Goal: Feedback & Contribution: Submit feedback/report problem

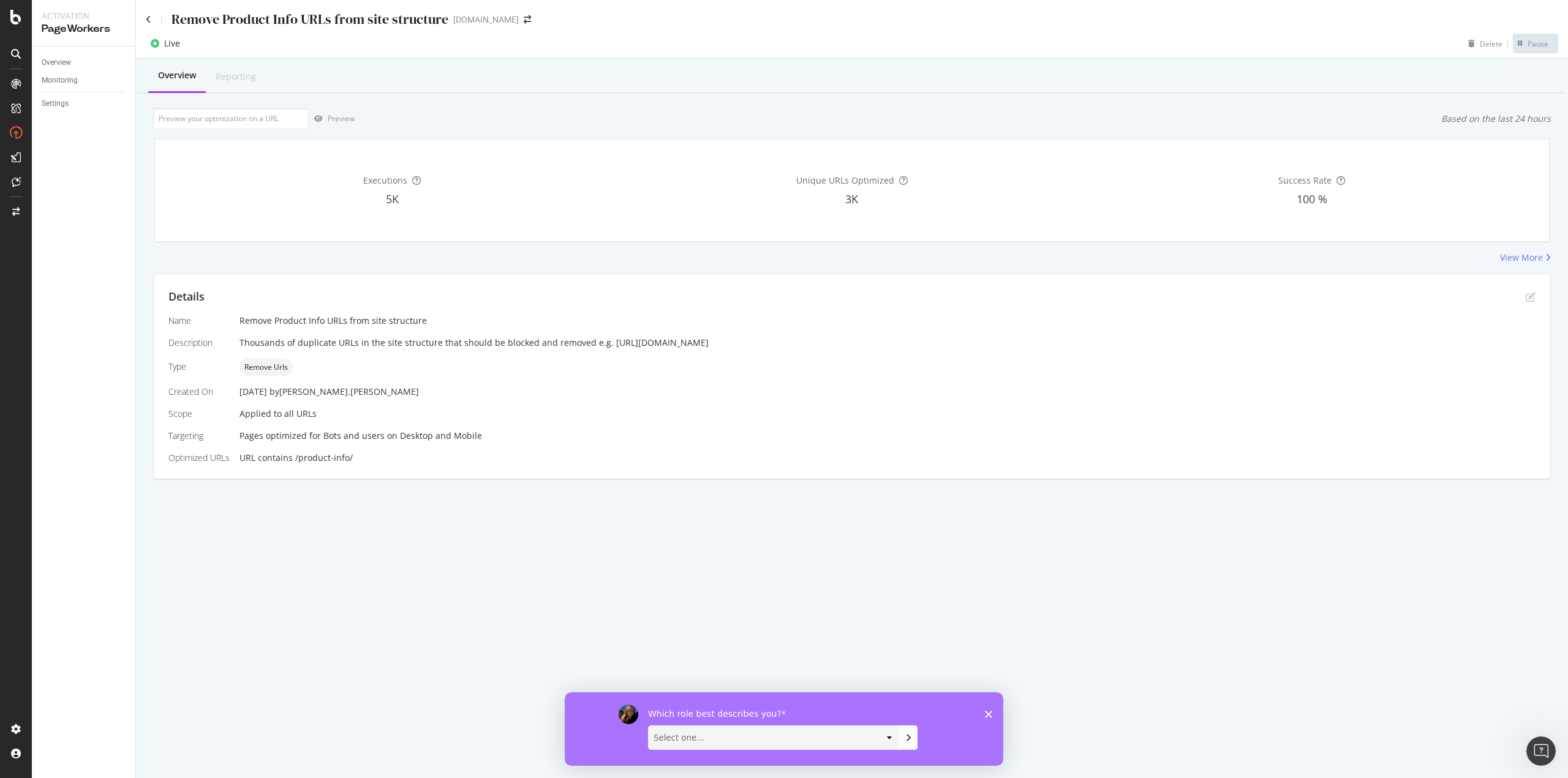
click at [1036, 269] on div "Overview Reporting Preview Based on the last 24 hours Executions 5K Unique URLs…" at bounding box center [851, 290] width 1432 height 464
click at [713, 740] on select "Select one... Analyst/BI C-level Leadership Content Manager Engineer Marketing …" at bounding box center [773, 738] width 250 height 23
select select "Product Manager"
click at [648, 726] on select "Select one... Analyst/BI C-level Leadership Content Manager Engineer Marketing …" at bounding box center [773, 738] width 250 height 23
click at [903, 736] on icon "Submit your response" at bounding box center [908, 738] width 10 height 10
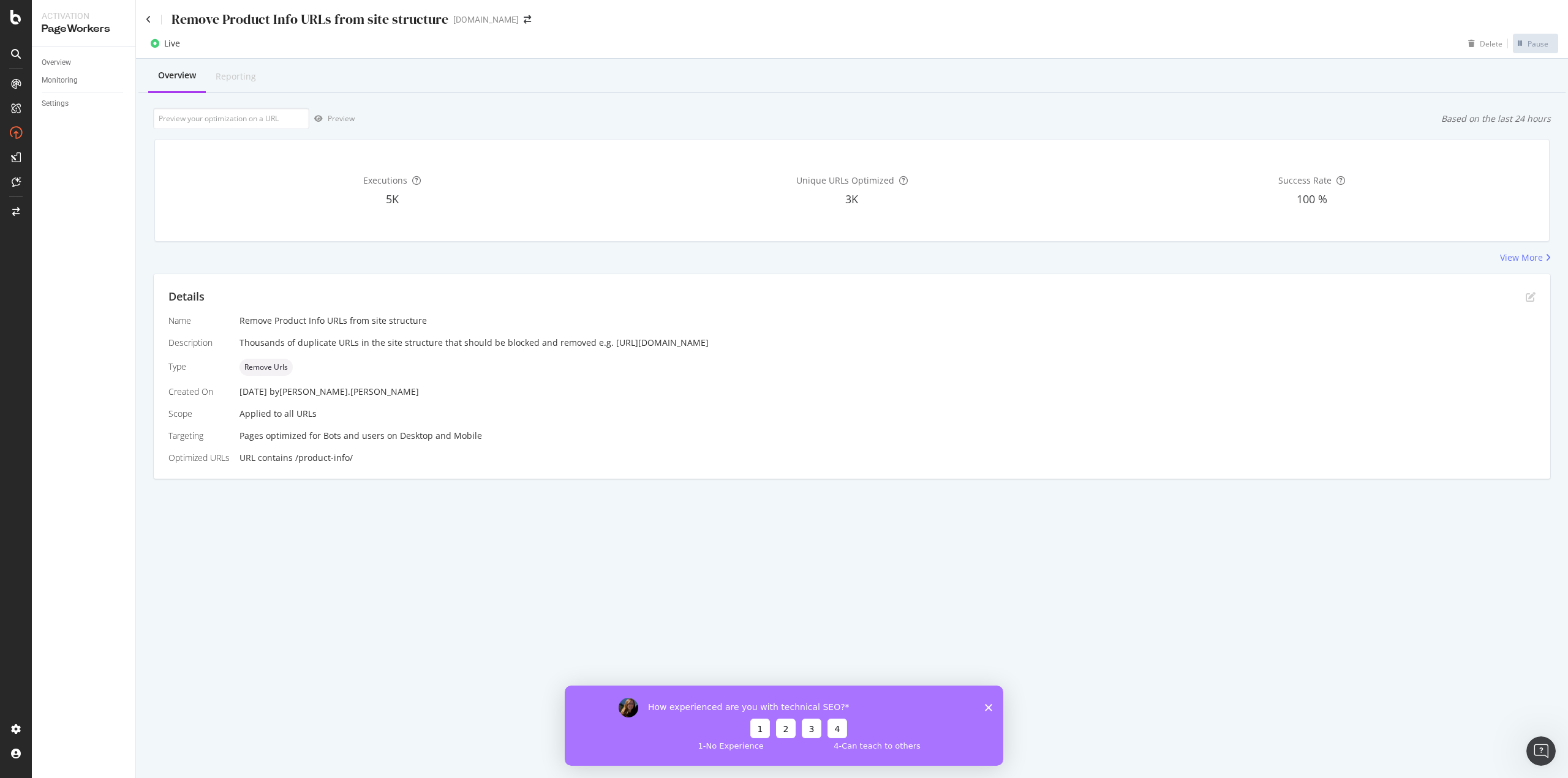
click at [780, 726] on button "2" at bounding box center [786, 728] width 19 height 19
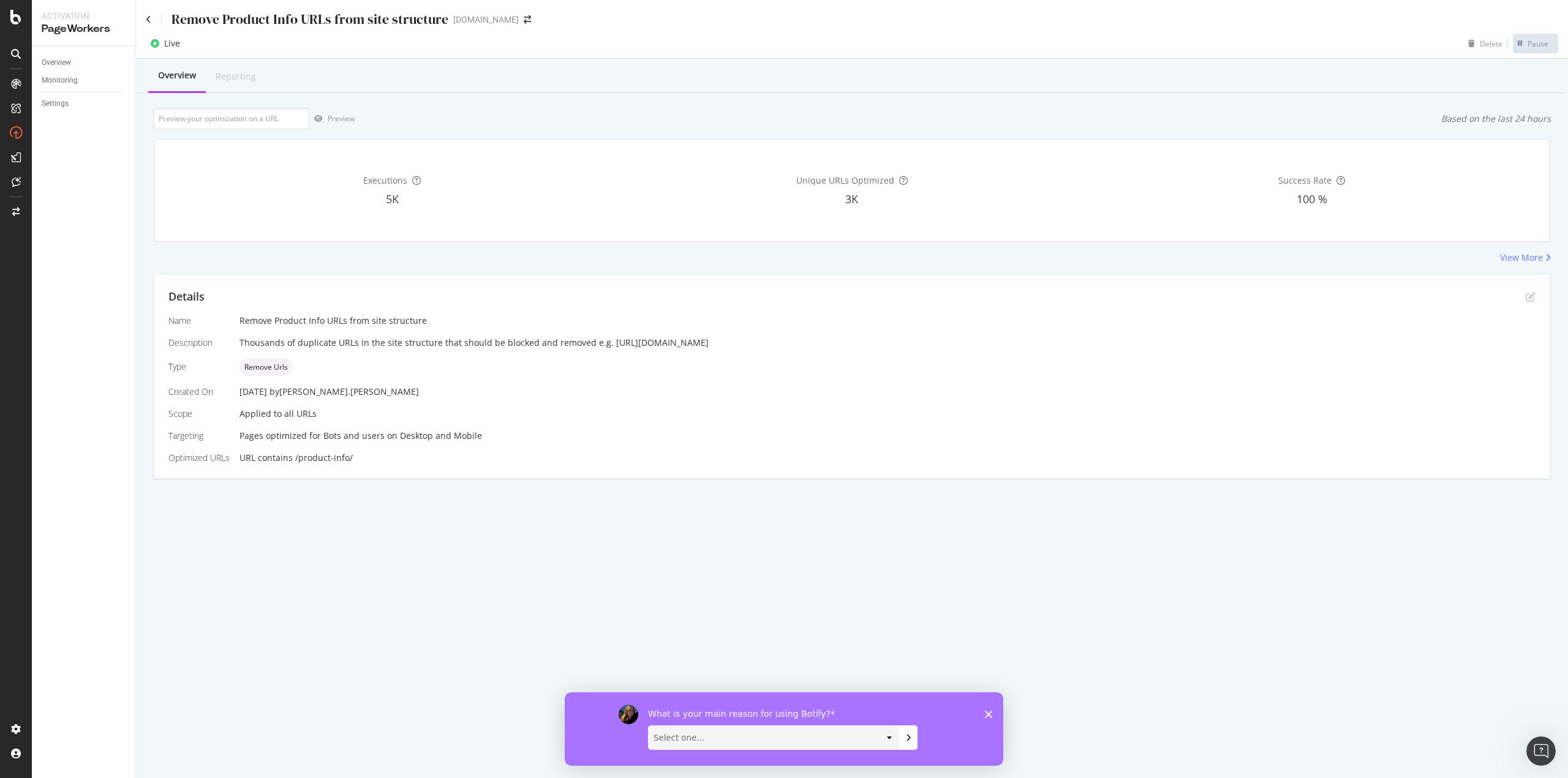
click at [782, 736] on select "Select one... Manipulate data to investigate and monitor technical SEO issues P…" at bounding box center [773, 738] width 250 height 23
select select "Other"
click at [648, 726] on select "Select one... Manipulate data to investigate and monitor technical SEO issues P…" at bounding box center [773, 738] width 250 height 23
click at [901, 738] on button "Submit your response" at bounding box center [908, 737] width 18 height 24
click at [913, 744] on button "Submit your response" at bounding box center [908, 737] width 18 height 24
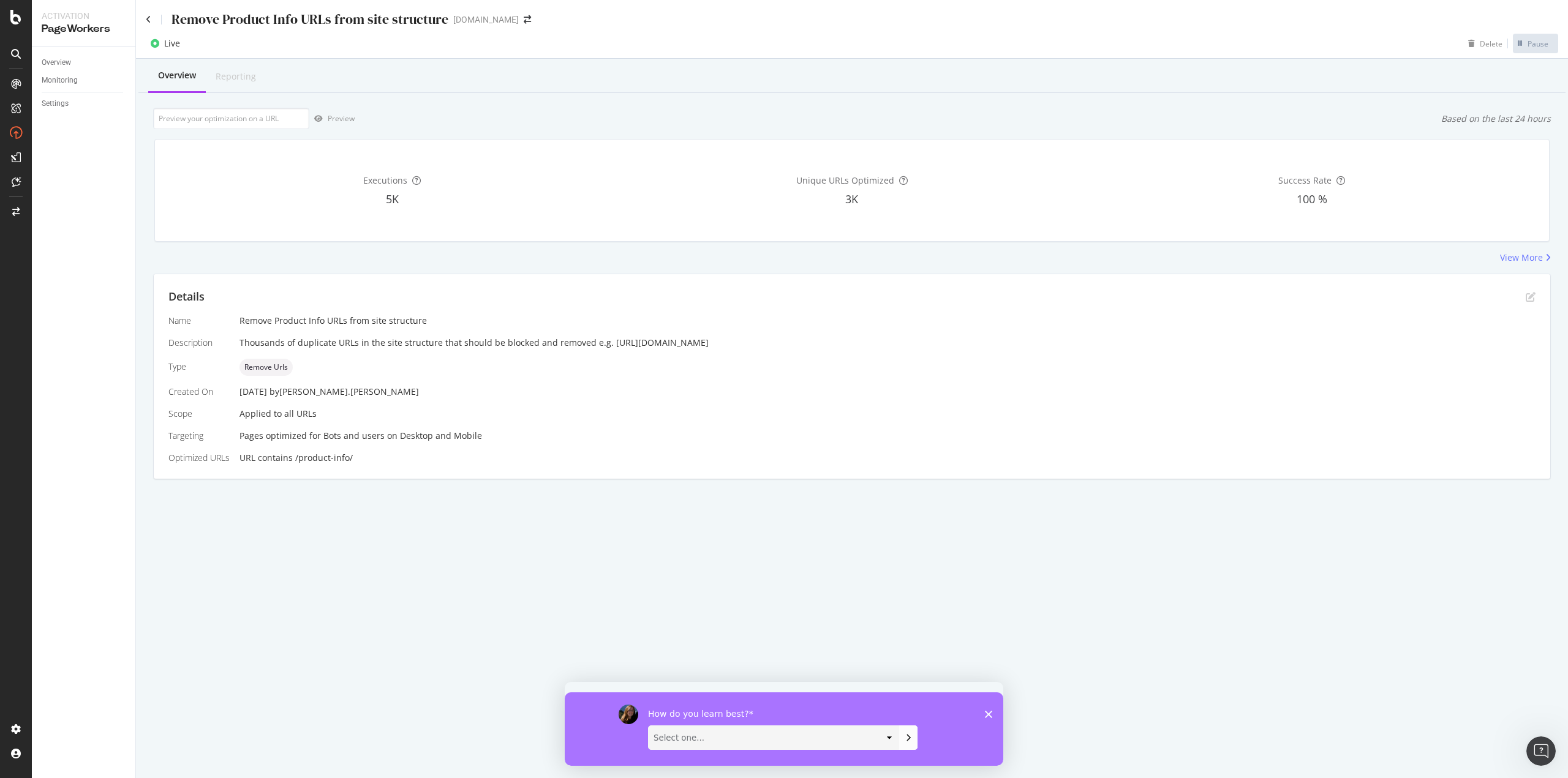
click at [866, 735] on select "Select one... Short video guides 1-on-1 interactions with an expert Written doc…" at bounding box center [773, 738] width 250 height 23
select select "Written documentation"
click at [648, 726] on select "Select one... Short video guides 1-on-1 interactions with an expert Written doc…" at bounding box center [773, 738] width 250 height 23
click at [900, 740] on button "Submit your response" at bounding box center [908, 737] width 18 height 24
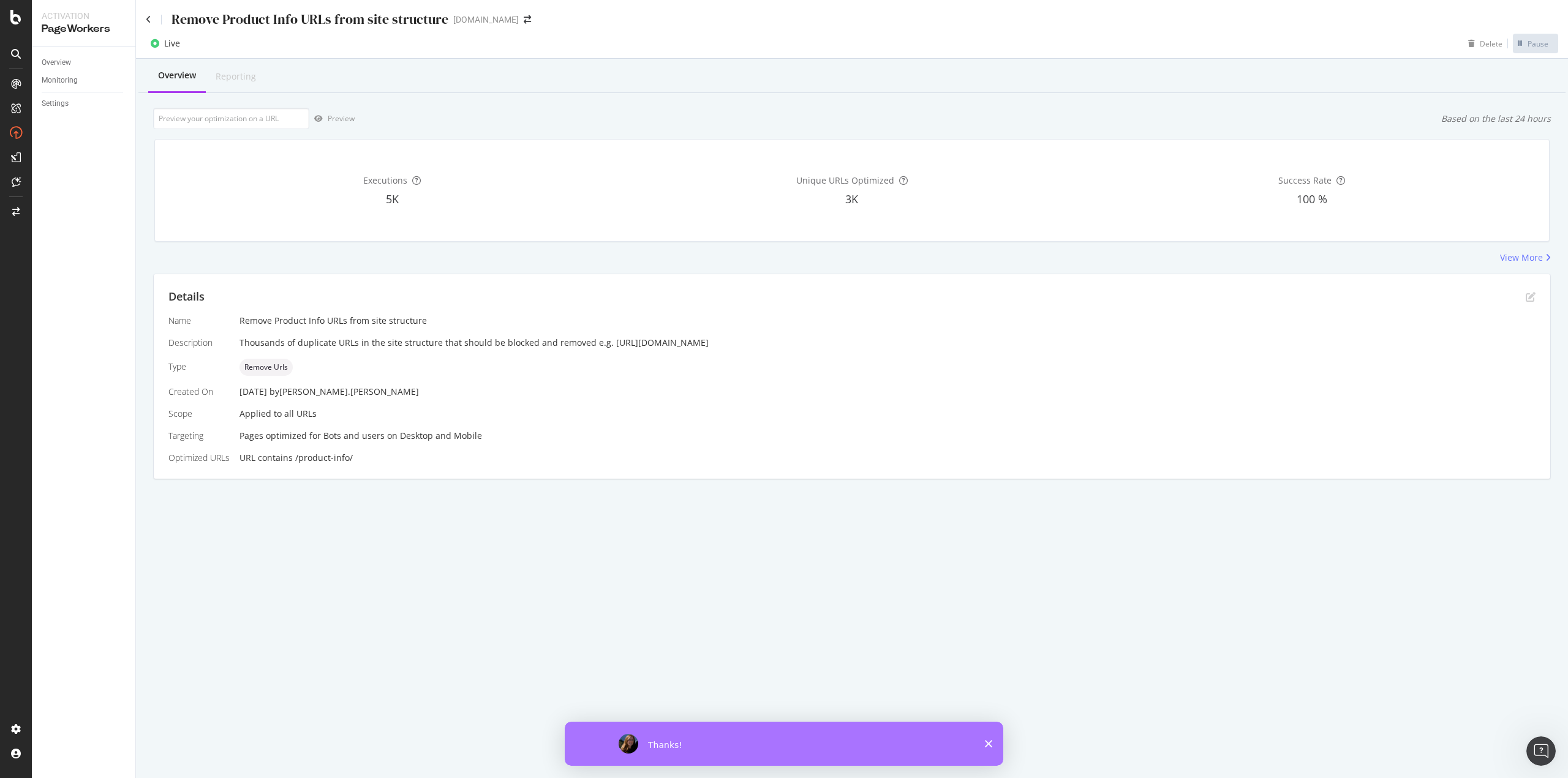
click at [977, 747] on div "Thanks!" at bounding box center [784, 744] width 439 height 44
click at [981, 746] on div "Thanks!" at bounding box center [784, 744] width 439 height 44
click at [999, 744] on div "Thanks!" at bounding box center [784, 744] width 439 height 44
